Goal: Transaction & Acquisition: Book appointment/travel/reservation

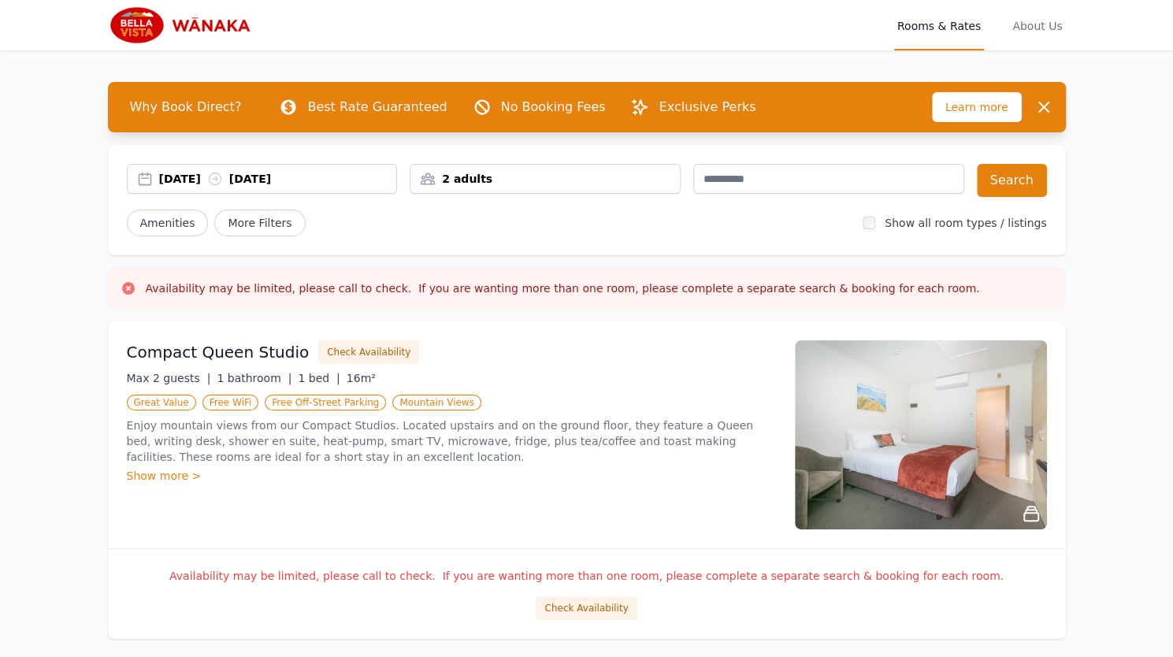
click at [189, 181] on div "[DATE] [DATE]" at bounding box center [278, 179] width 238 height 16
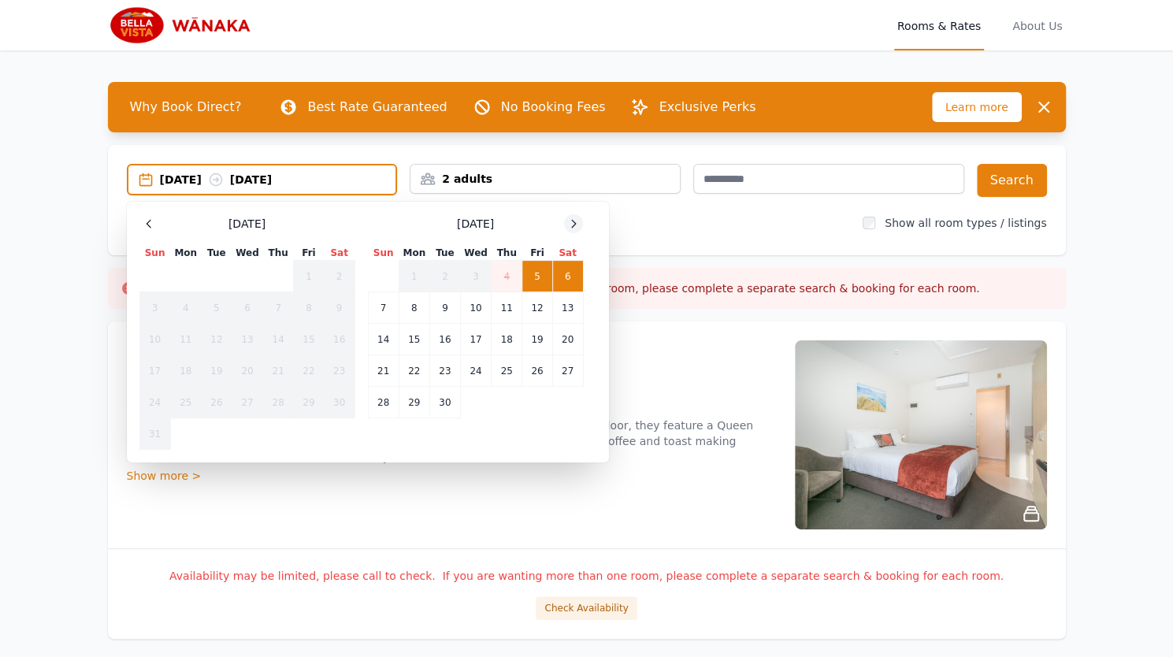
click at [575, 226] on icon at bounding box center [573, 223] width 13 height 13
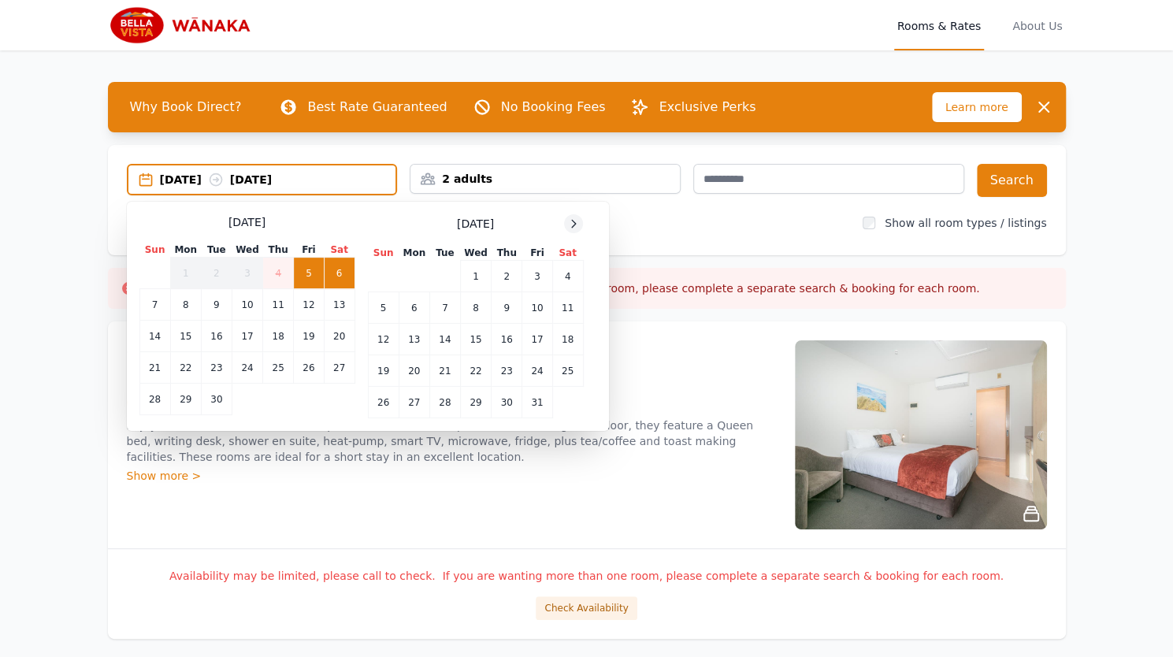
click at [575, 226] on icon at bounding box center [573, 223] width 13 height 13
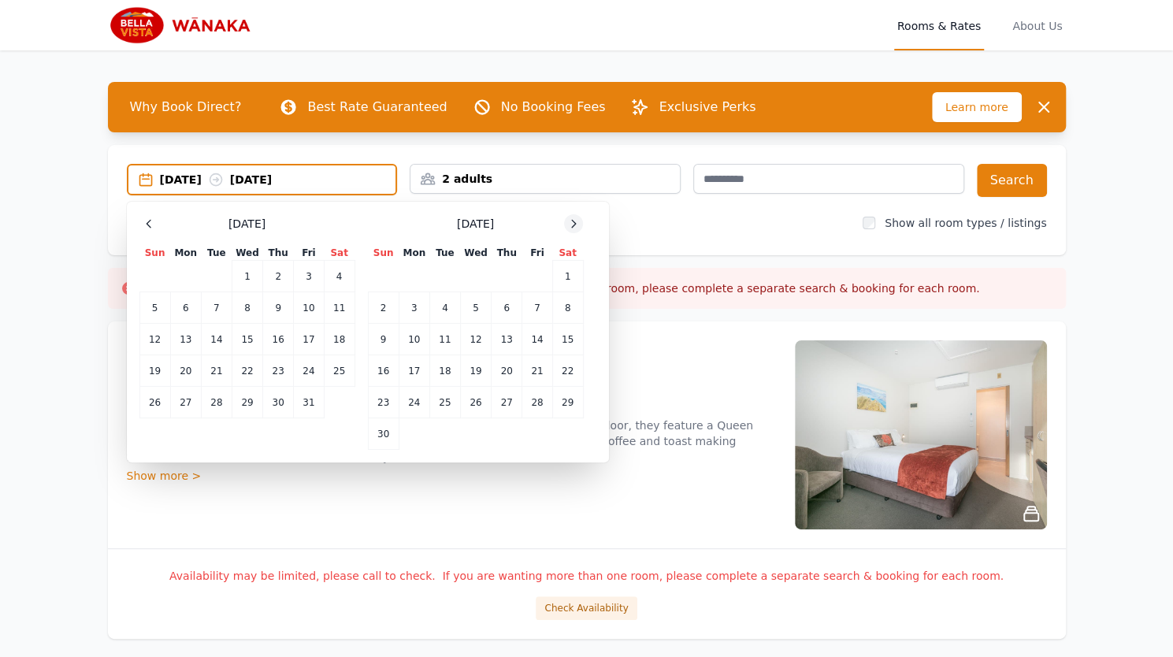
click at [575, 226] on icon at bounding box center [573, 223] width 13 height 13
click at [577, 221] on icon at bounding box center [573, 223] width 13 height 13
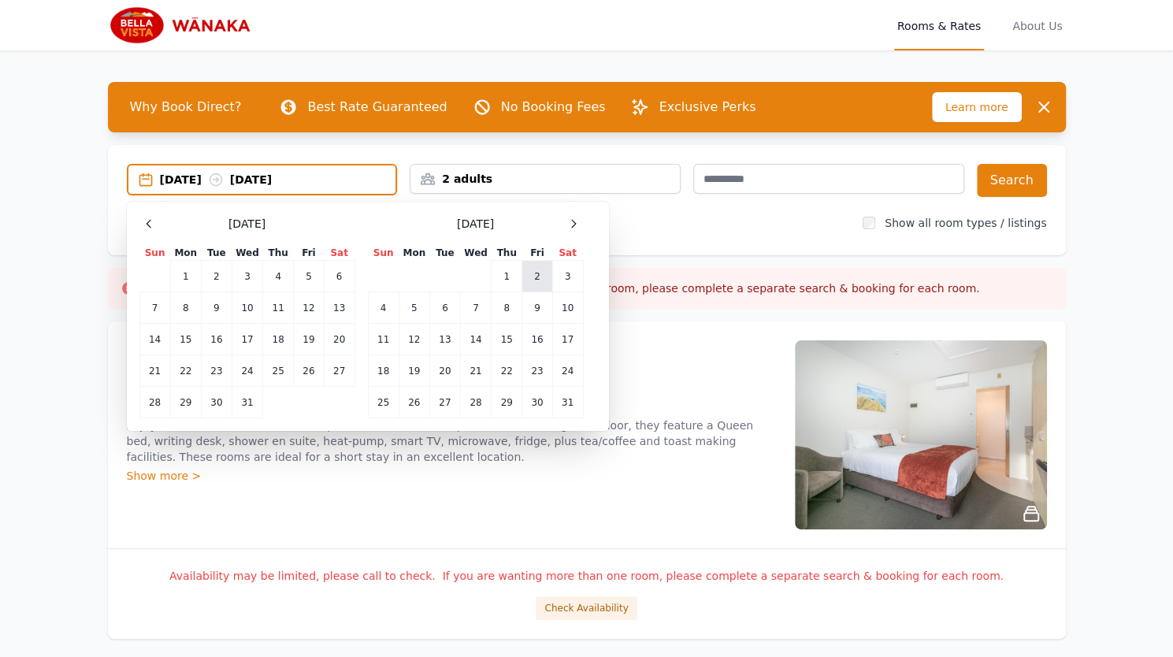
click at [537, 281] on td "2" at bounding box center [537, 277] width 30 height 32
click at [563, 278] on td "3" at bounding box center [567, 277] width 31 height 32
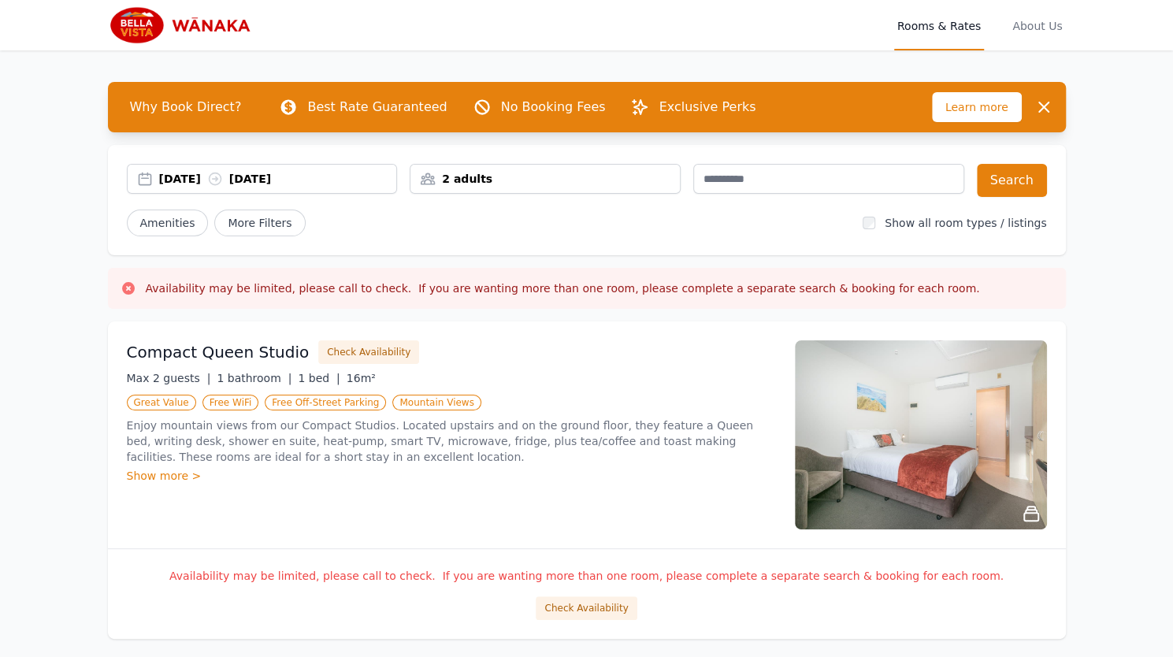
click at [470, 171] on div "2 adults" at bounding box center [544, 179] width 269 height 16
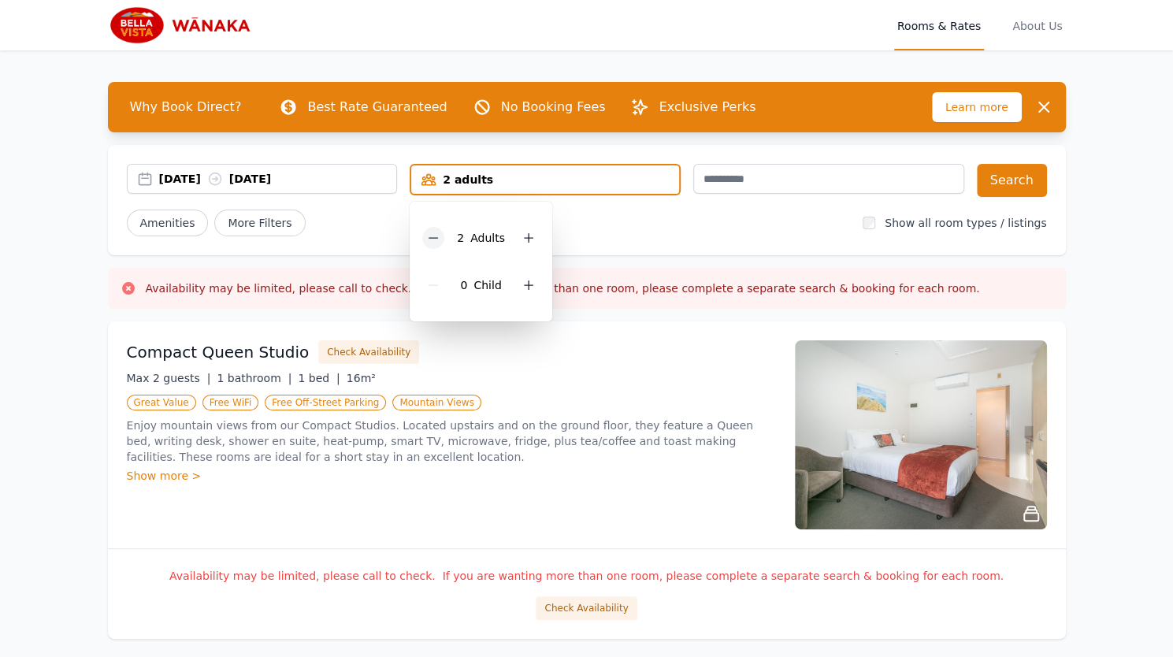
click at [435, 235] on icon at bounding box center [433, 238] width 13 height 13
click at [594, 239] on div "[DATE] [DATE] 1 adult 1 Adult 0 Child Search Amenities More Filters Show all ro…" at bounding box center [587, 200] width 958 height 110
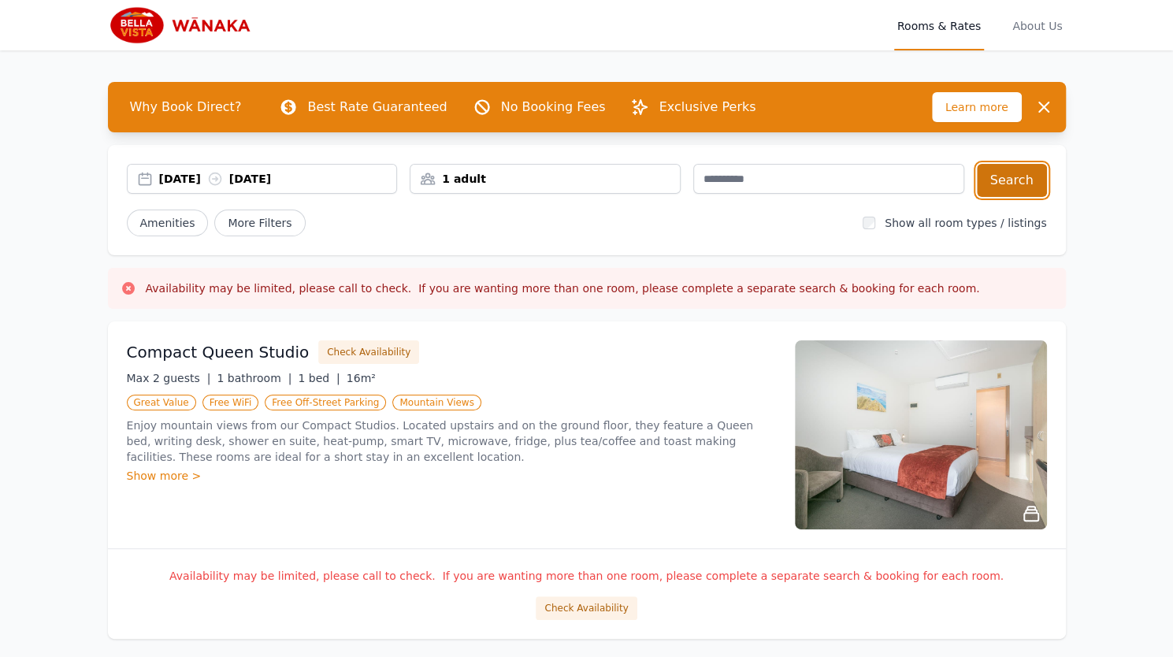
click at [1019, 184] on button "Search" at bounding box center [1012, 180] width 70 height 33
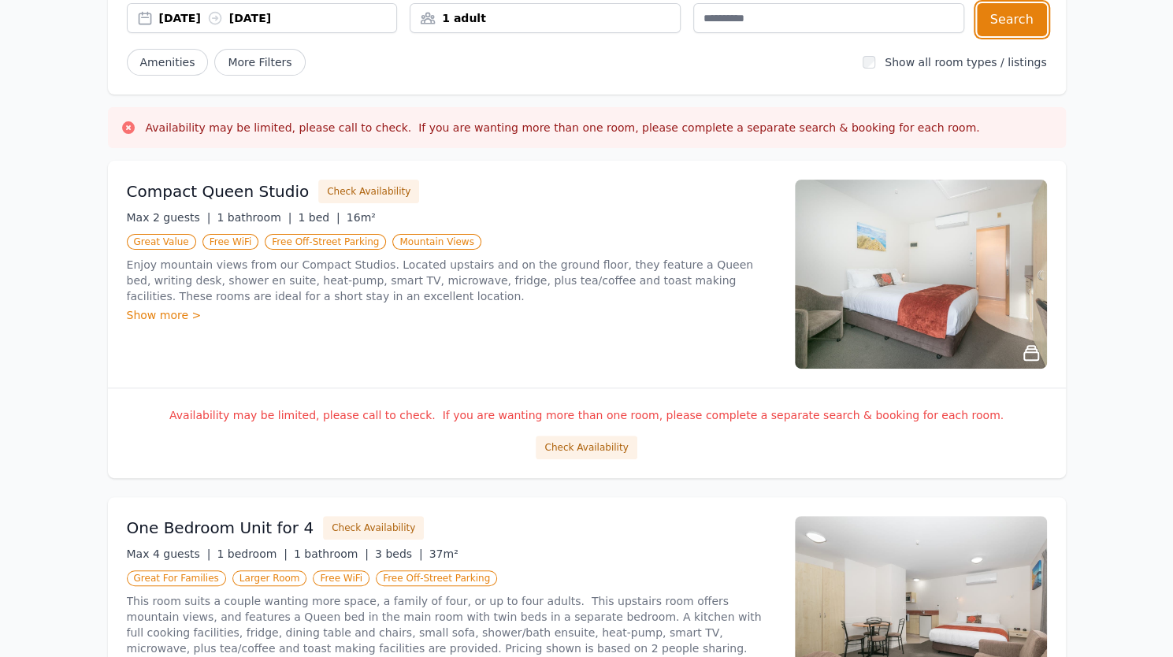
scroll to position [158, 0]
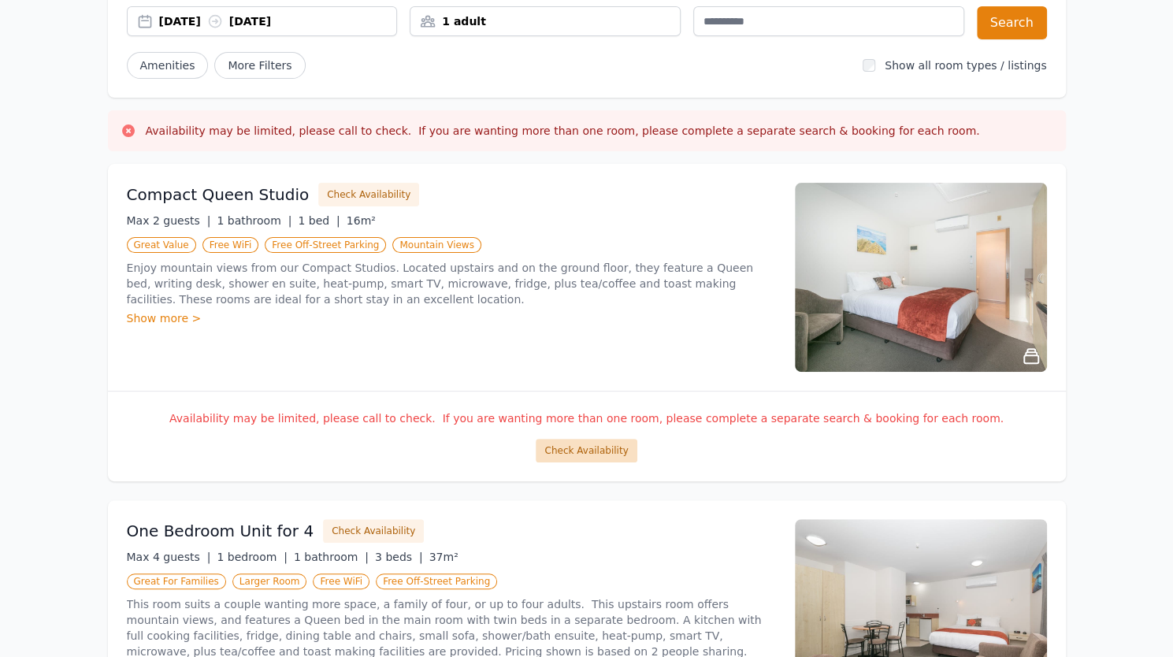
click at [591, 448] on button "Check Availability" at bounding box center [586, 451] width 101 height 24
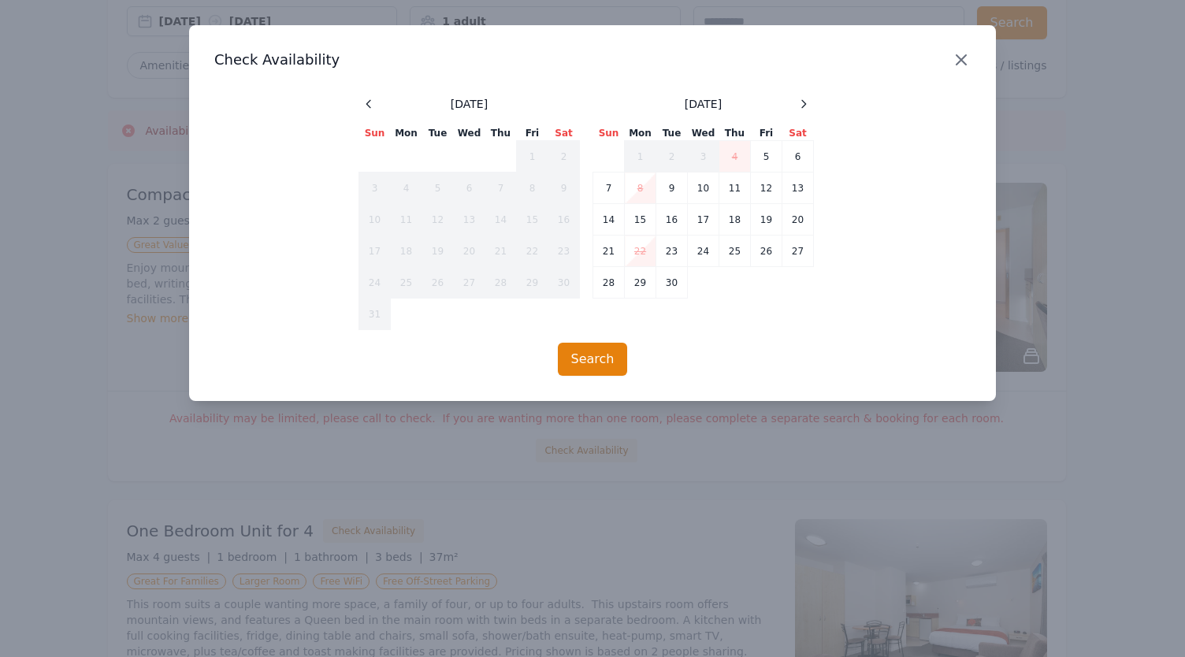
click at [959, 54] on icon "button" at bounding box center [960, 59] width 19 height 19
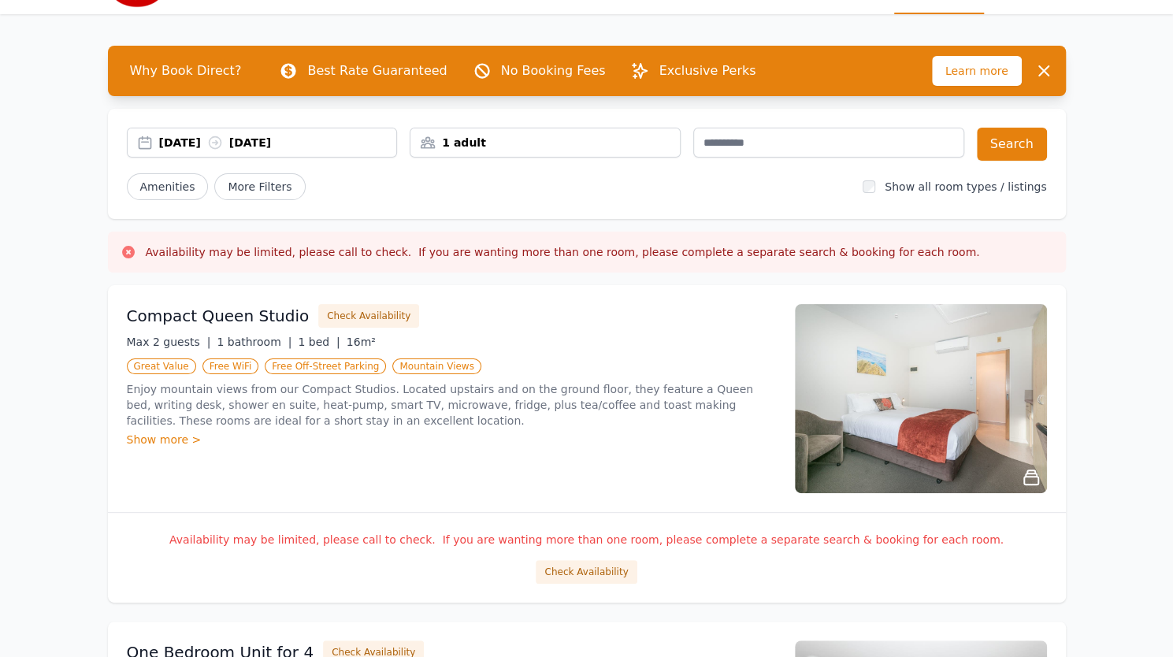
scroll to position [0, 0]
